Goal: Task Accomplishment & Management: Use online tool/utility

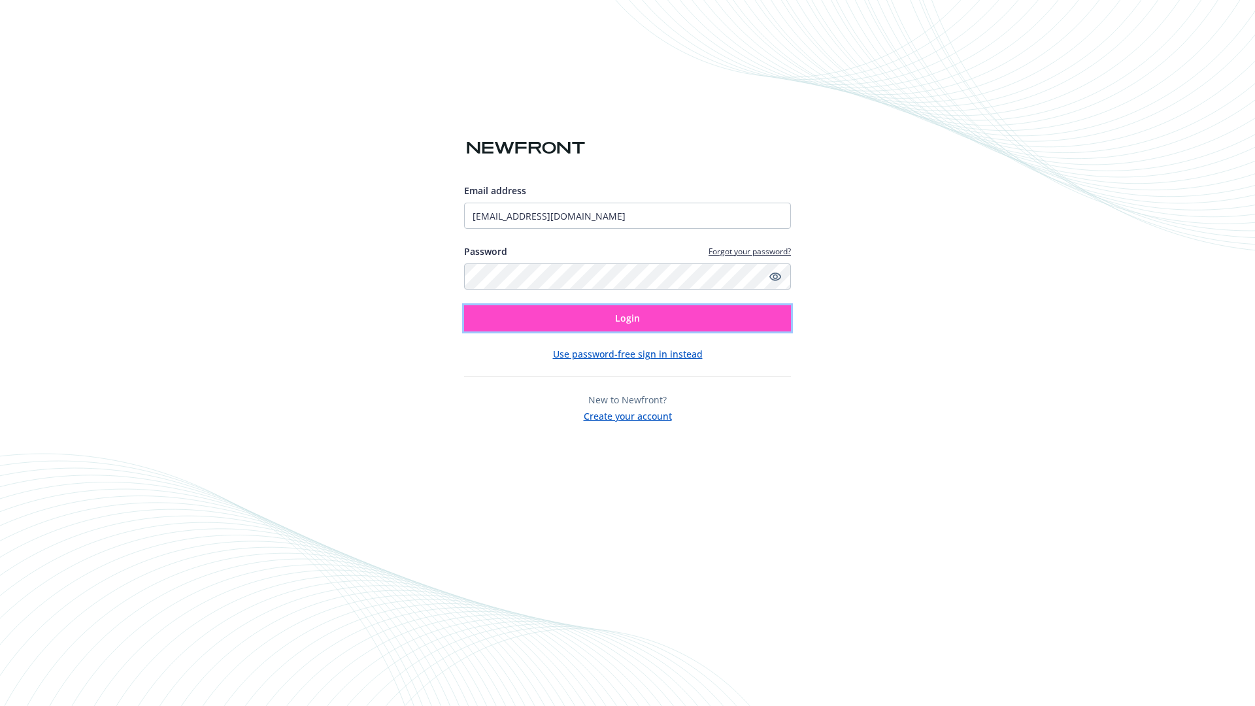
click at [627, 318] on span "Login" at bounding box center [627, 318] width 25 height 12
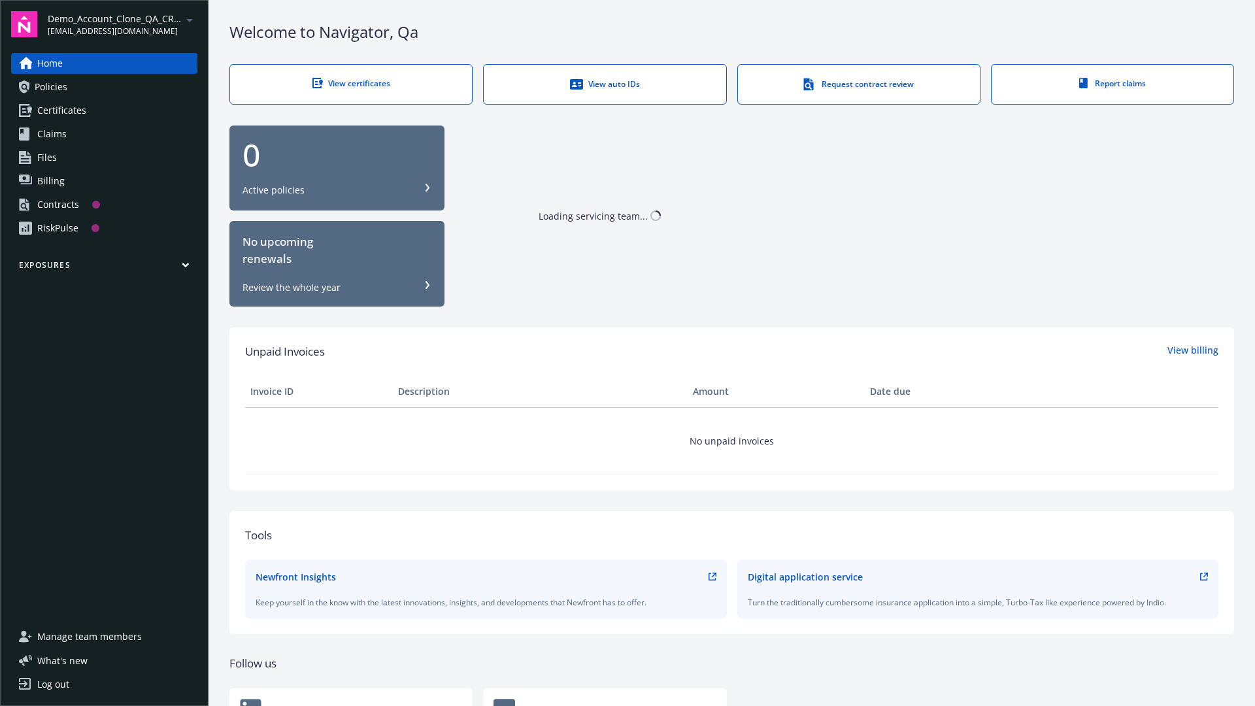
click at [122, 24] on span "Demo_Account_Clone_QA_CR_Tests_Prospect" at bounding box center [115, 19] width 134 height 14
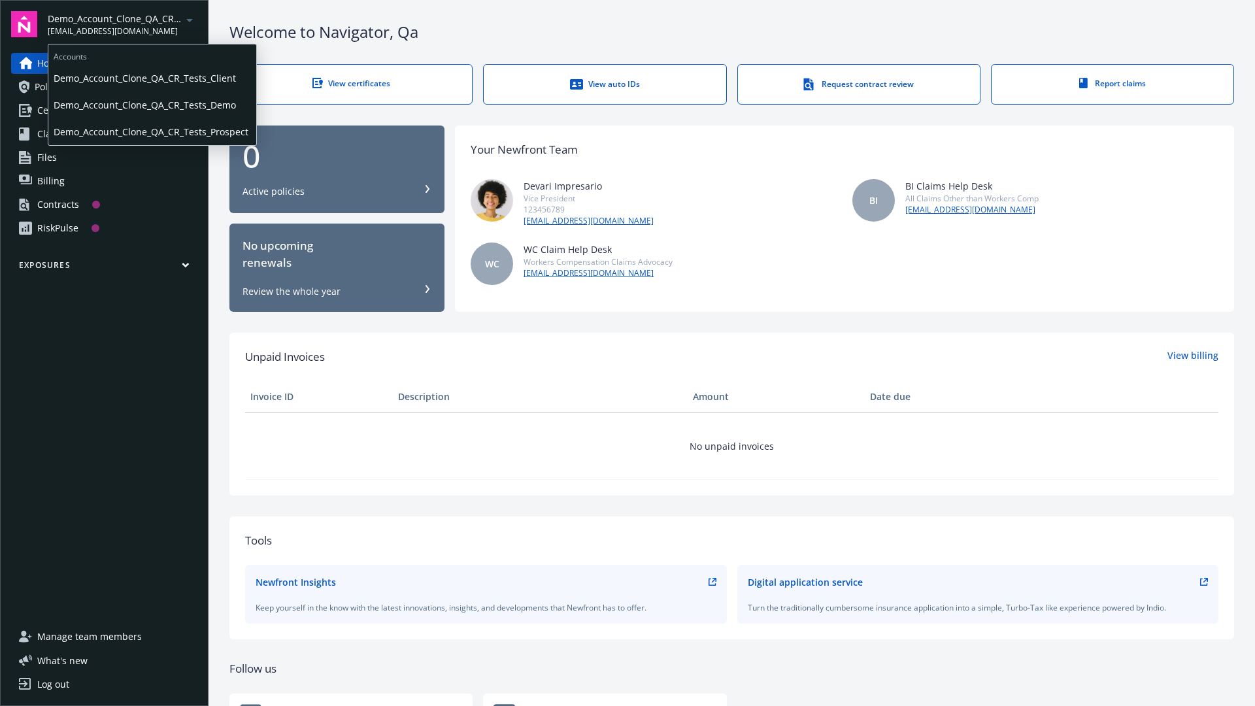
click at [151, 78] on span "Demo_Account_Clone_QA_CR_Tests_Client" at bounding box center [152, 78] width 197 height 27
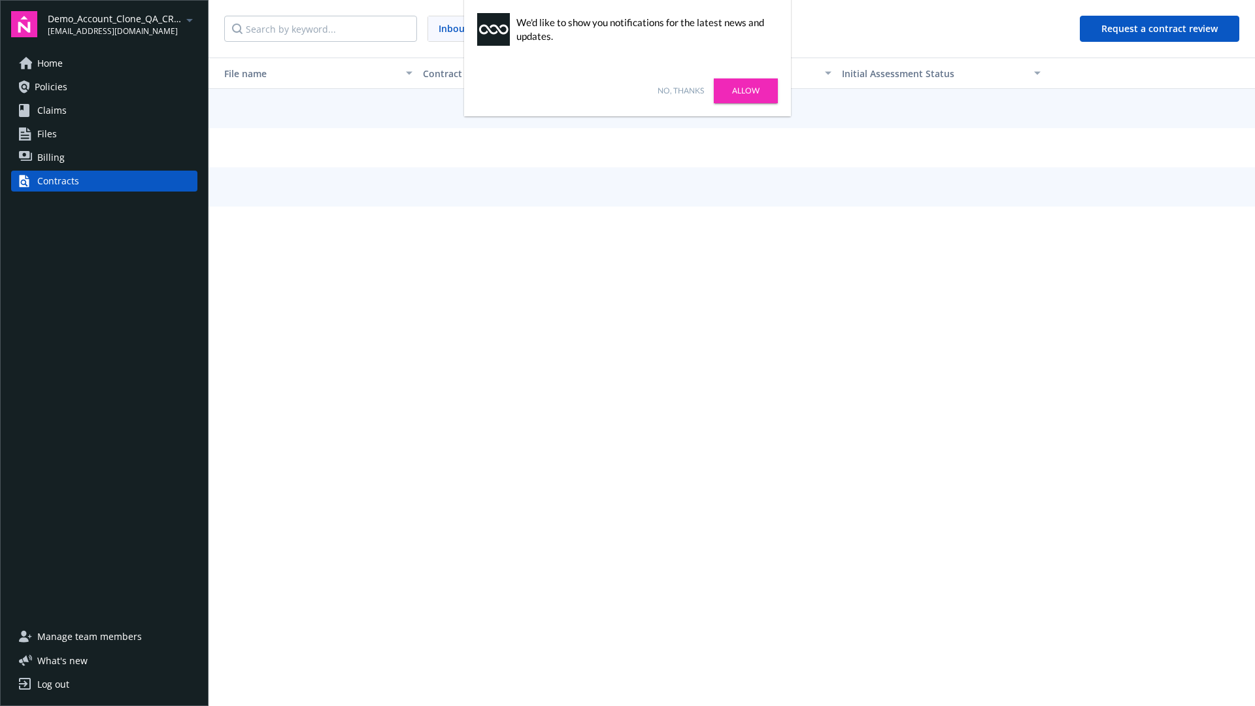
click at [680, 91] on link "No, thanks" at bounding box center [680, 91] width 46 height 12
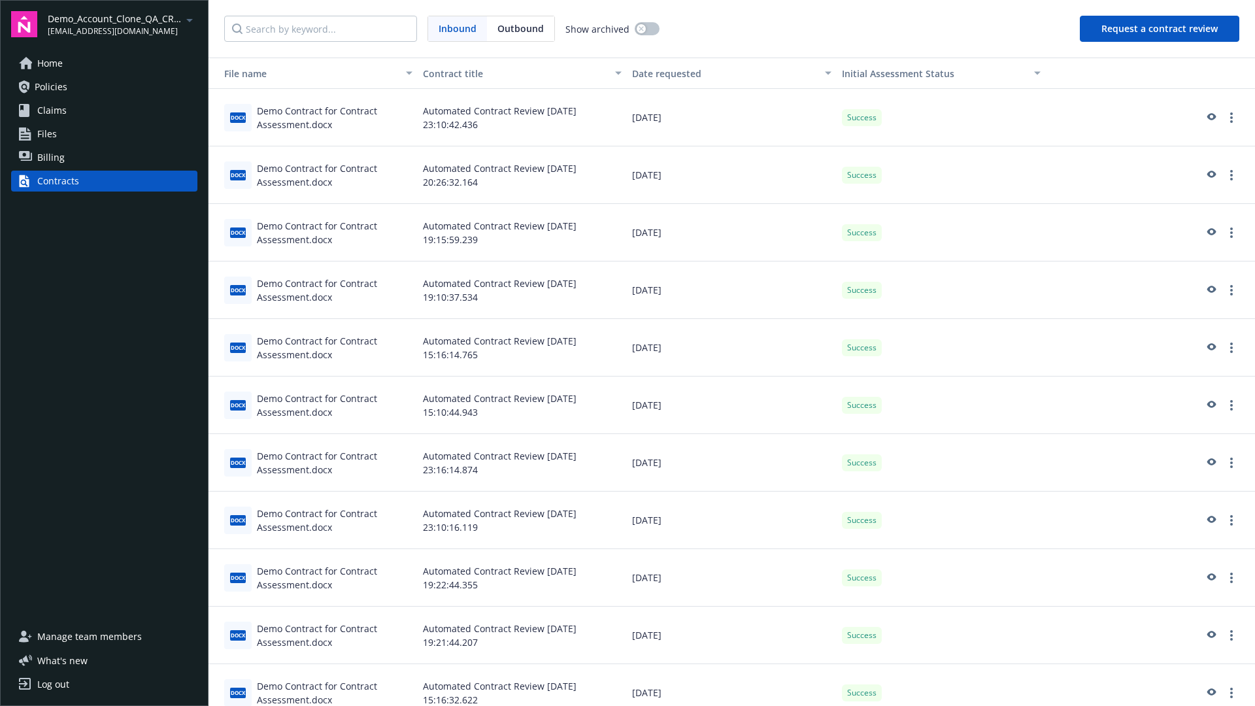
click at [1160, 29] on button "Request a contract review" at bounding box center [1159, 29] width 159 height 26
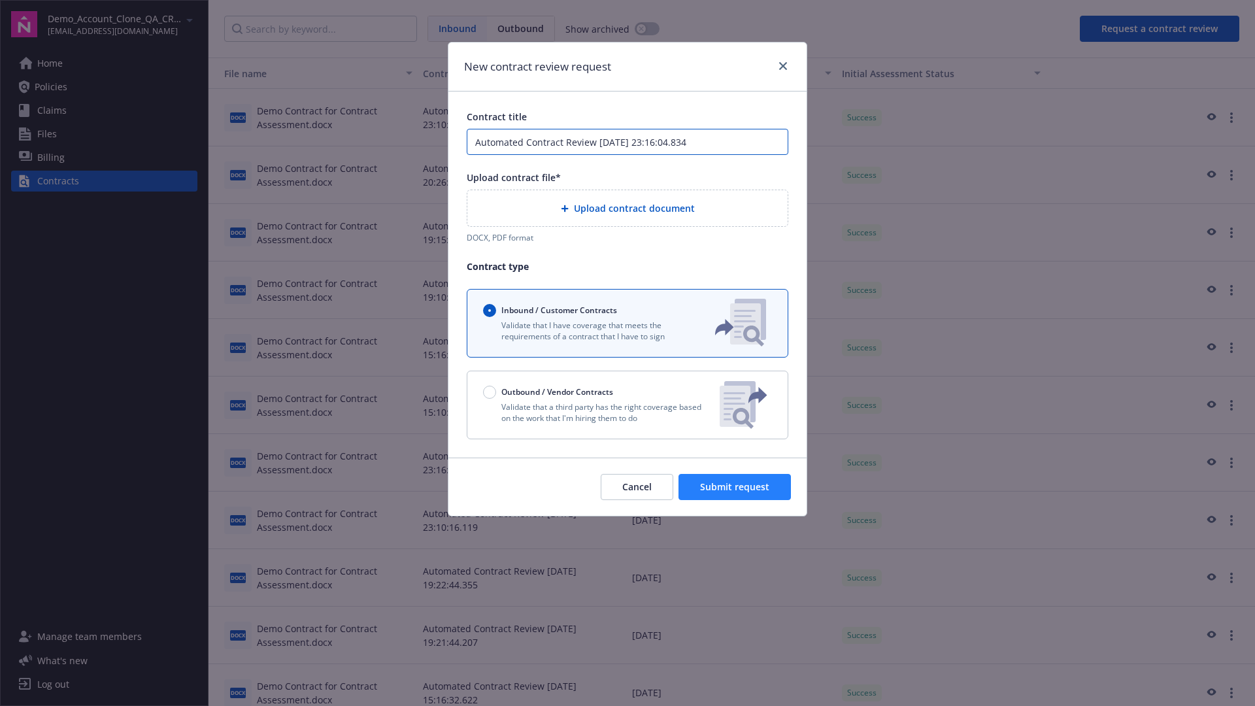
type input "Automated Contract Review [DATE] 23:16:04.834"
click at [627, 405] on p "Validate that a third party has the right coverage based on the work that I'm h…" at bounding box center [596, 412] width 226 height 22
radio input "false"
radio input "true"
click at [735, 493] on span "Submit request" at bounding box center [734, 486] width 69 height 12
